Goal: Navigation & Orientation: Find specific page/section

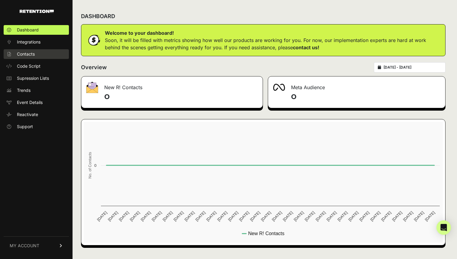
click at [33, 54] on span "Contacts" at bounding box center [26, 54] width 18 height 6
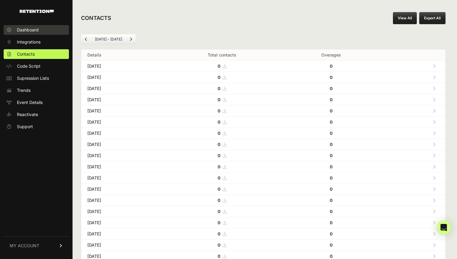
click at [40, 29] on link "Dashboard" at bounding box center [36, 30] width 65 height 10
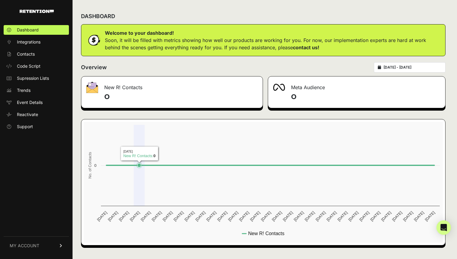
click at [134, 133] on rect at bounding box center [263, 182] width 359 height 121
